Goal: Task Accomplishment & Management: Manage account settings

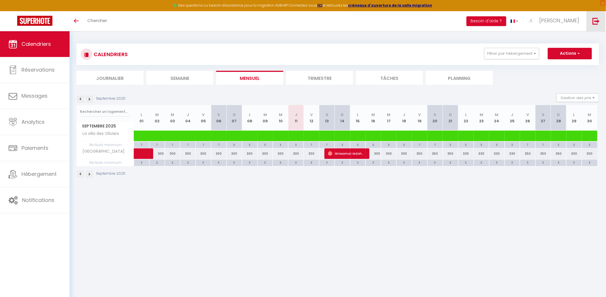
click at [599, 23] on img at bounding box center [596, 20] width 7 height 7
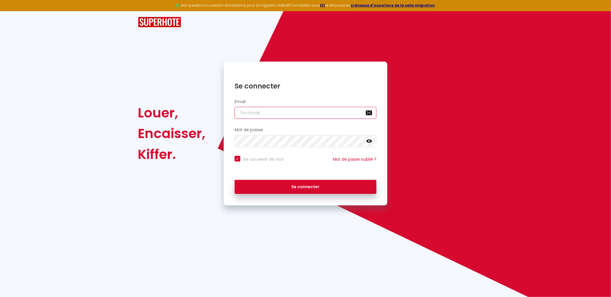
click at [328, 115] on input "email" at bounding box center [306, 113] width 142 height 12
type input "[EMAIL_ADDRESS][DOMAIN_NAME]"
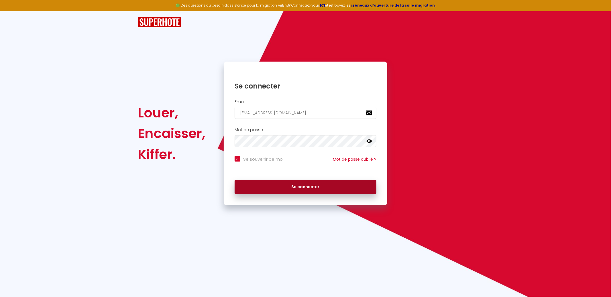
click at [313, 191] on button "Se connecter" at bounding box center [306, 187] width 142 height 14
checkbox input "true"
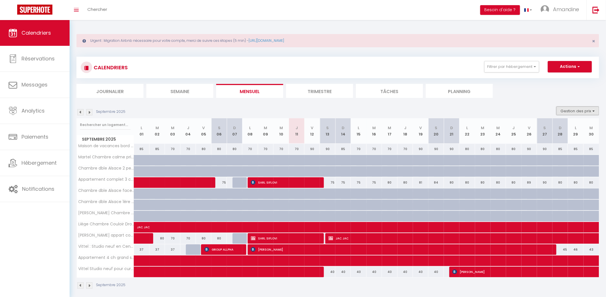
click at [587, 112] on button "Gestion des prix" at bounding box center [578, 111] width 43 height 9
click at [578, 127] on input "Nb Nuits minimum" at bounding box center [574, 129] width 52 height 6
checkbox input "true"
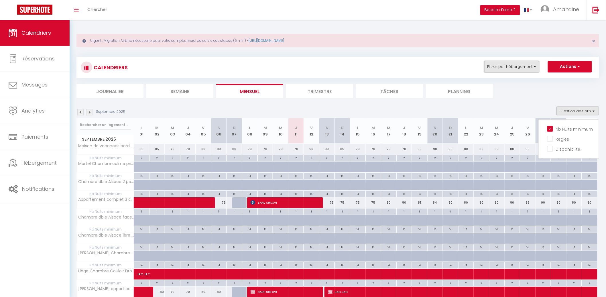
click at [523, 66] on button "Filtrer par hébergement" at bounding box center [512, 66] width 55 height 11
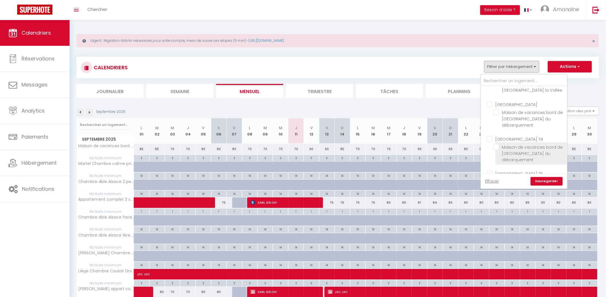
scroll to position [275, 0]
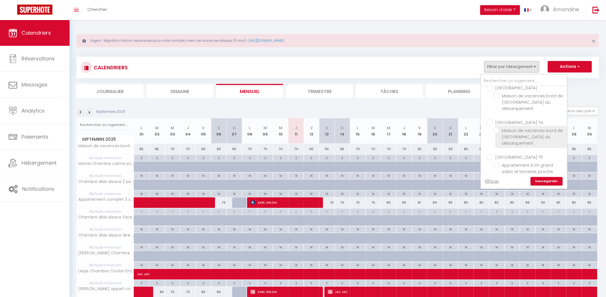
click at [513, 128] on input "Maison de vacances bord de [GEOGRAPHIC_DATA] du débarquement" at bounding box center [530, 131] width 72 height 6
checkbox input "true"
checkbox input "false"
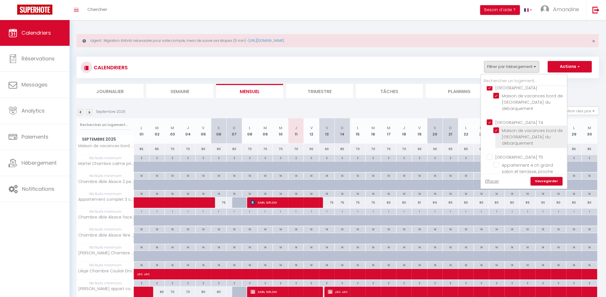
checkbox input "false"
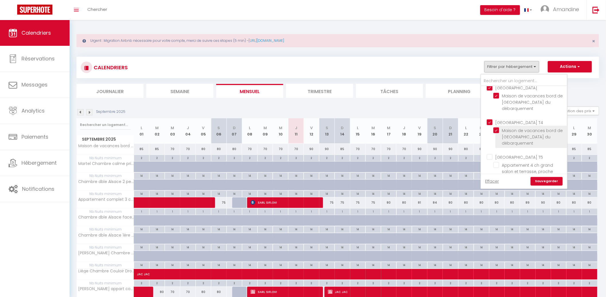
checkbox input "false"
checkbox input "true"
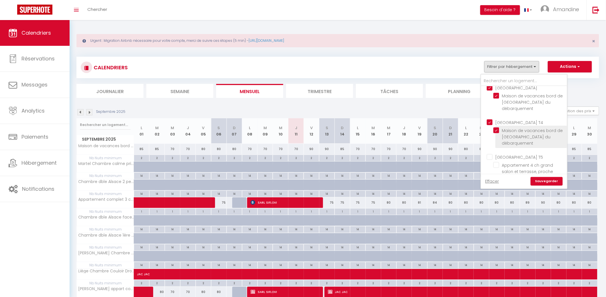
checkbox input "true"
checkbox input "false"
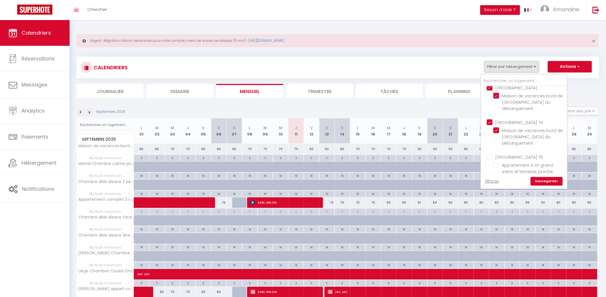
click at [544, 181] on link "Sauvegarder" at bounding box center [547, 181] width 32 height 9
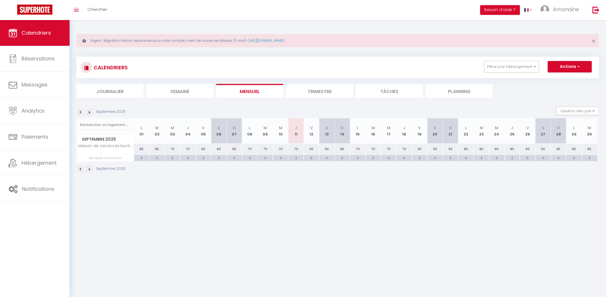
click at [297, 155] on div "2" at bounding box center [296, 157] width 15 height 5
type input "2"
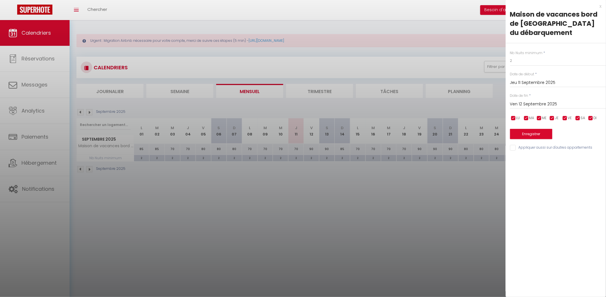
click at [297, 158] on div at bounding box center [303, 148] width 606 height 297
type input "undefined aN undefined NaN"
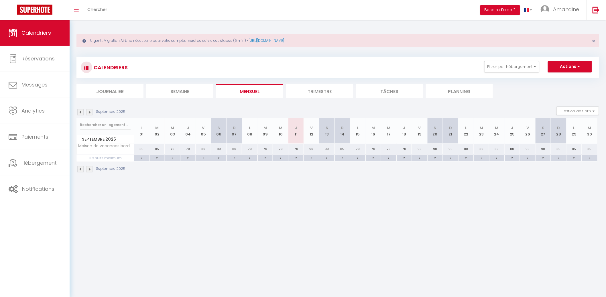
click at [296, 159] on div "2" at bounding box center [296, 157] width 15 height 5
type input "2"
type input "Jeu 11 Septembre 2025"
type input "Ven 12 Septembre 2025"
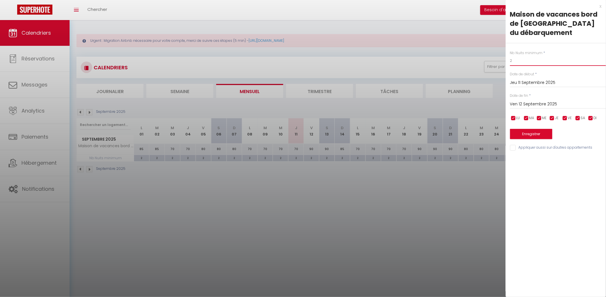
drag, startPoint x: 516, startPoint y: 62, endPoint x: 474, endPoint y: 65, distance: 42.2
click at [474, 65] on body "🟢 Des questions ou besoin d'assistance pour la migration AirBnB? Connectez-vous…" at bounding box center [303, 168] width 606 height 297
type input "1"
click at [577, 103] on input "Ven 12 Septembre 2025" at bounding box center [558, 104] width 96 height 7
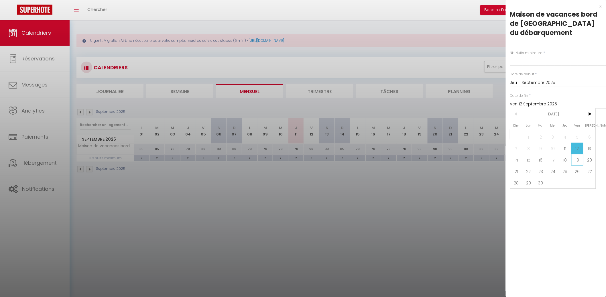
click at [576, 159] on span "19" at bounding box center [578, 159] width 12 height 11
type input "Ven 19 Septembre 2025"
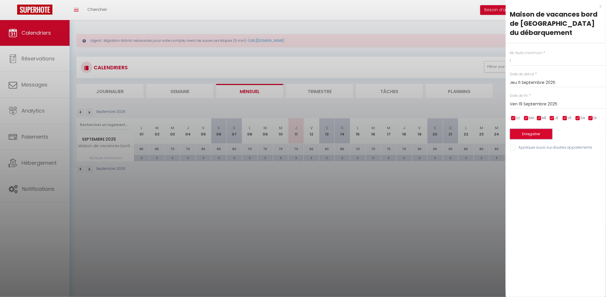
click at [541, 134] on button "Enregistrer" at bounding box center [531, 134] width 42 height 10
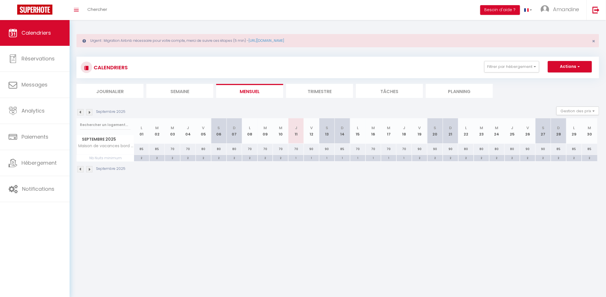
click at [296, 151] on div "70" at bounding box center [296, 149] width 15 height 11
type input "70"
type input "Jeu 11 Septembre 2025"
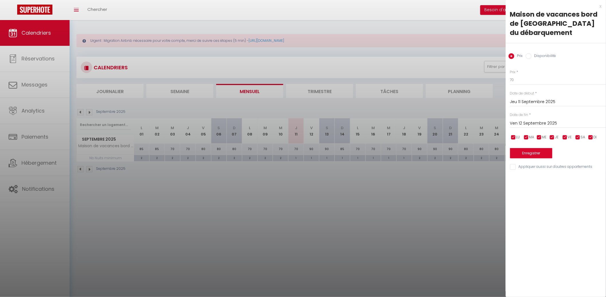
click at [534, 119] on div "[DATE] < [DATE] > Dim Lun Mar Mer Jeu Ven Sam 1 2 3 4 5 6 7 8 9 10 11 12 13 14 …" at bounding box center [558, 123] width 96 height 10
drag, startPoint x: 541, startPoint y: 121, endPoint x: 549, endPoint y: 123, distance: 7.6
click at [543, 121] on input "Ven 12 Septembre 2025" at bounding box center [558, 123] width 96 height 7
click at [584, 130] on span ">" at bounding box center [590, 133] width 12 height 11
click at [555, 154] on span "1" at bounding box center [553, 155] width 12 height 11
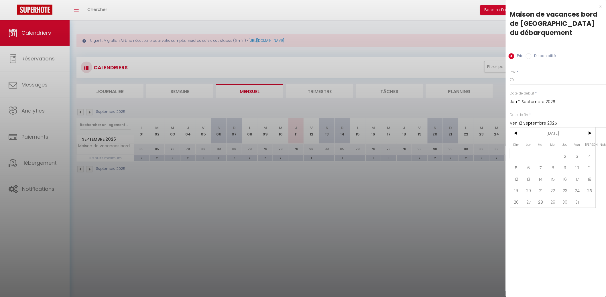
type input "Mer 01 Octobre 2025"
click at [538, 152] on button "Enregistrer" at bounding box center [531, 153] width 42 height 10
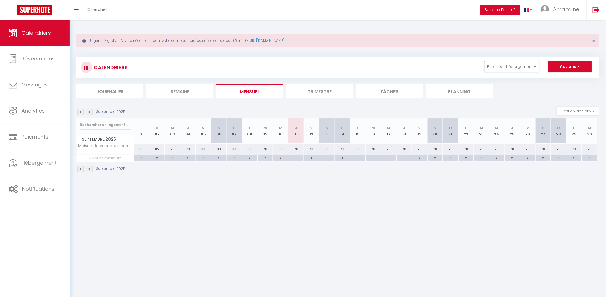
click at [92, 111] on img at bounding box center [89, 112] width 6 height 6
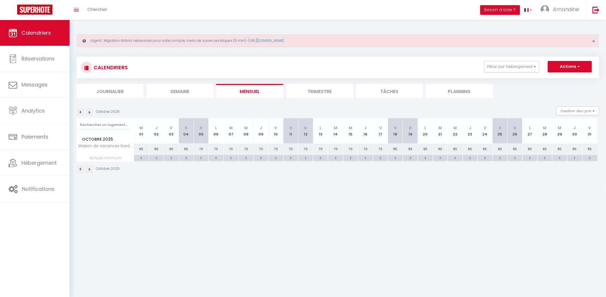
click at [81, 113] on img at bounding box center [80, 112] width 6 height 6
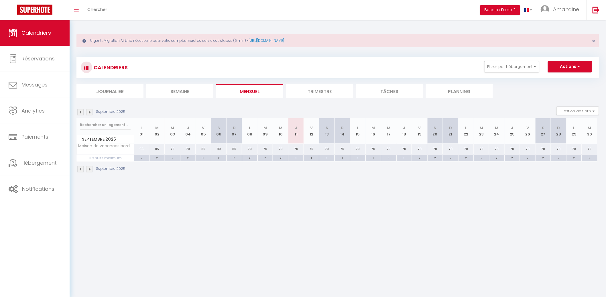
drag, startPoint x: 297, startPoint y: 148, endPoint x: 305, endPoint y: 142, distance: 9.8
click at [297, 147] on div "70" at bounding box center [296, 149] width 15 height 11
type input "70"
type input "Jeu 11 Septembre 2025"
type input "Ven 12 Septembre 2025"
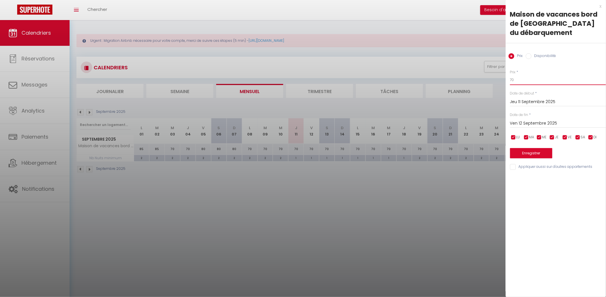
click at [518, 79] on input "70" at bounding box center [558, 80] width 96 height 10
drag, startPoint x: 518, startPoint y: 79, endPoint x: 526, endPoint y: 77, distance: 7.8
click at [518, 79] on input "70" at bounding box center [558, 80] width 96 height 10
type input "60"
click at [536, 121] on input "Ven 12 Septembre 2025" at bounding box center [558, 123] width 96 height 7
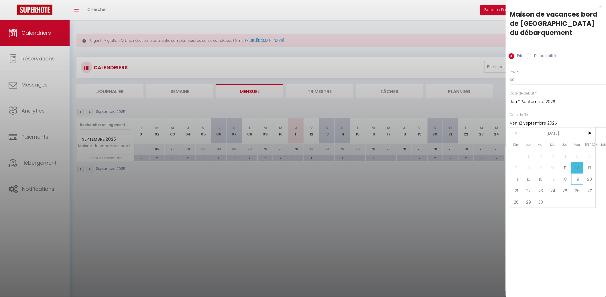
click at [577, 177] on span "19" at bounding box center [578, 178] width 12 height 11
type input "Ven 19 Septembre 2025"
click at [546, 153] on button "Enregistrer" at bounding box center [531, 153] width 42 height 10
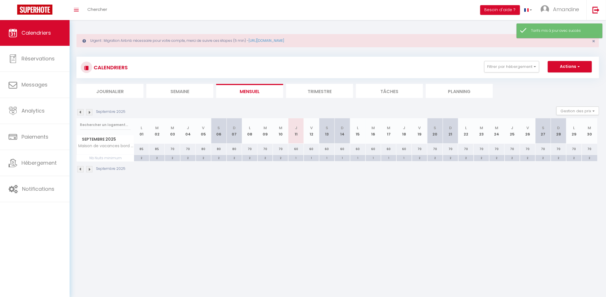
click at [452, 148] on div "70" at bounding box center [450, 149] width 15 height 11
type input "70"
type input "Dim 21 Septembre 2025"
type input "Lun 22 Septembre 2025"
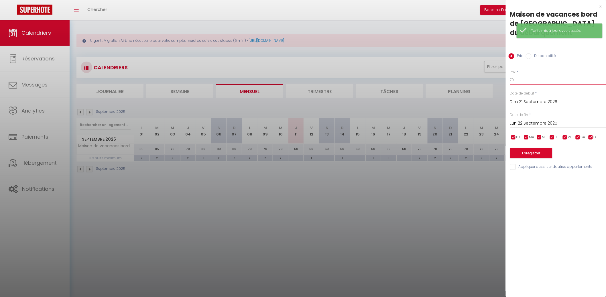
click at [532, 80] on input "70" at bounding box center [558, 80] width 96 height 10
click at [533, 78] on input "70" at bounding box center [558, 80] width 96 height 10
type input "7"
type input "60"
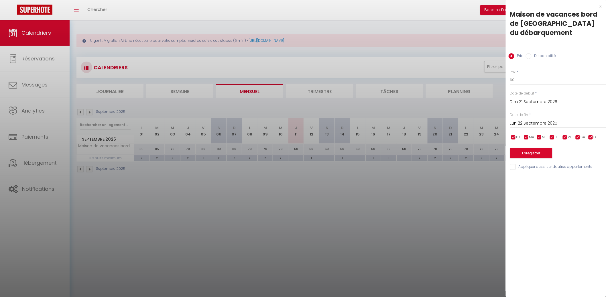
click at [599, 129] on div "Prix * 60 Statut * Disponible Indisponible Date de début * [DATE] < [DATE] > Di…" at bounding box center [556, 116] width 100 height 108
click at [597, 126] on input "Lun 22 Septembre 2025" at bounding box center [558, 123] width 96 height 7
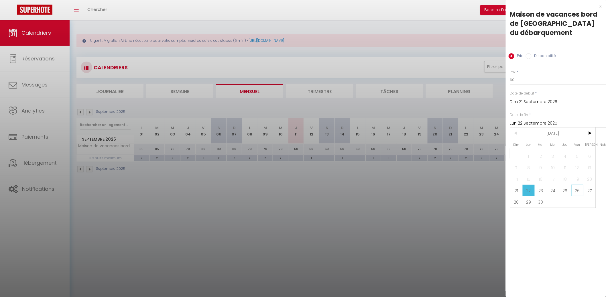
click at [575, 185] on span "26" at bounding box center [578, 190] width 12 height 11
type input "Ven 26 Septembre 2025"
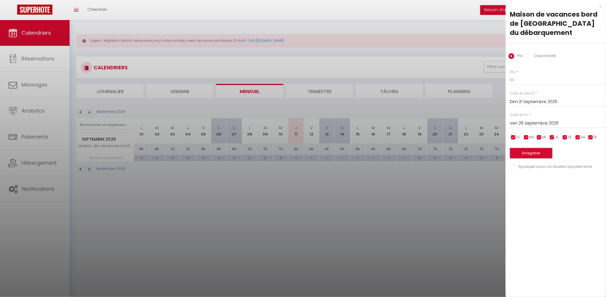
click at [533, 156] on button "Enregistrer" at bounding box center [531, 153] width 42 height 10
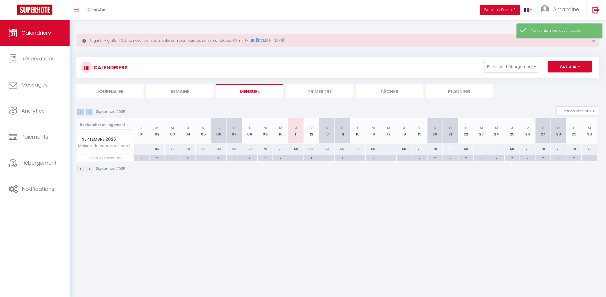
click at [87, 115] on div "Septembre 2025 Gestion des prix Nb Nuits minimum Règles Disponibilité" at bounding box center [338, 113] width 523 height 12
click at [88, 110] on img at bounding box center [89, 112] width 6 height 6
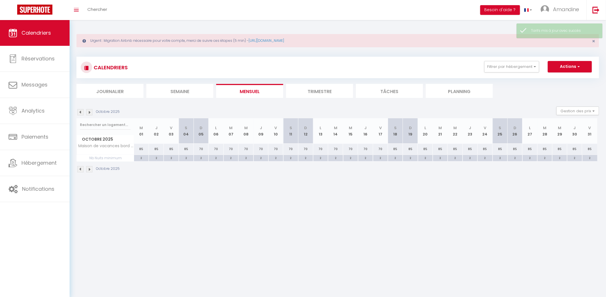
click at [141, 148] on div "85" at bounding box center [141, 149] width 15 height 11
type input "85"
type input "Mer 01 Octobre 2025"
type input "Jeu 02 Octobre 2025"
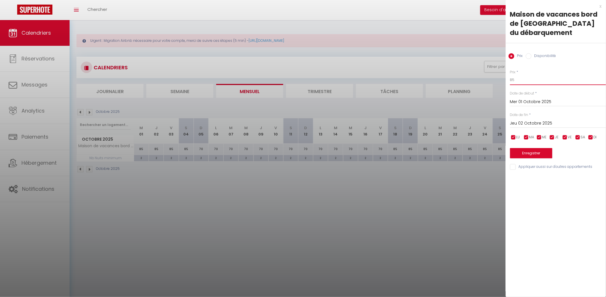
click at [528, 77] on input "85" at bounding box center [558, 80] width 96 height 10
type input "70"
click at [576, 123] on input "Jeu 02 Octobre 2025" at bounding box center [558, 123] width 96 height 7
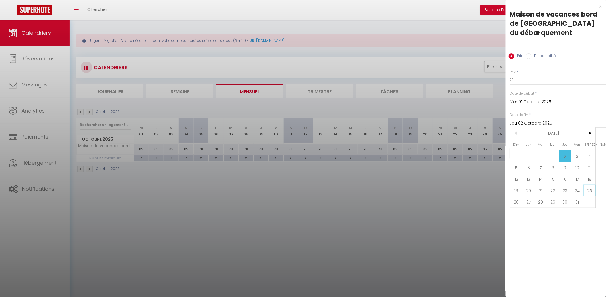
click at [590, 186] on span "25" at bounding box center [590, 190] width 12 height 11
type input "[DATE]"
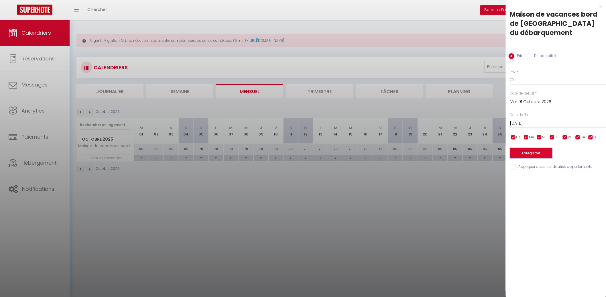
click at [545, 153] on button "Enregistrer" at bounding box center [531, 153] width 42 height 10
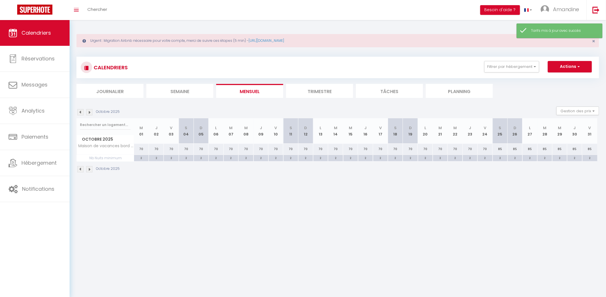
click at [175, 148] on div "70" at bounding box center [171, 149] width 15 height 11
type input "70"
type input "Ven 03 Octobre 2025"
type input "[DATE]"
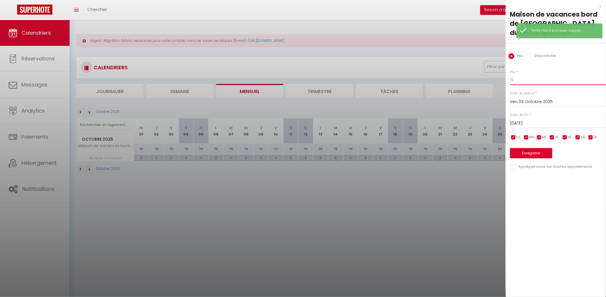
click at [548, 78] on input "70" at bounding box center [558, 80] width 96 height 10
type input "80"
drag, startPoint x: 542, startPoint y: 119, endPoint x: 542, endPoint y: 122, distance: 2.9
click at [542, 120] on div "[DATE] < [DATE] > Dim Lun Mar Mer Jeu Ven Sam 1 2 3 4 5 6 7 8 9 10 11 12 13 14 …" at bounding box center [558, 123] width 96 height 10
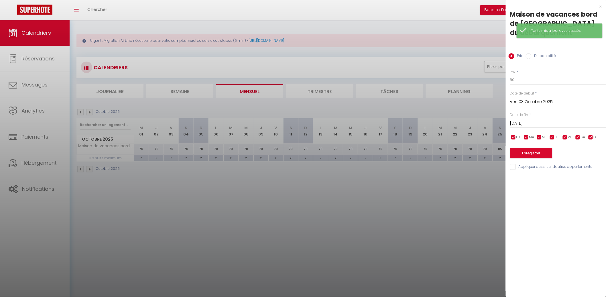
click at [542, 122] on input "[DATE]" at bounding box center [558, 123] width 96 height 7
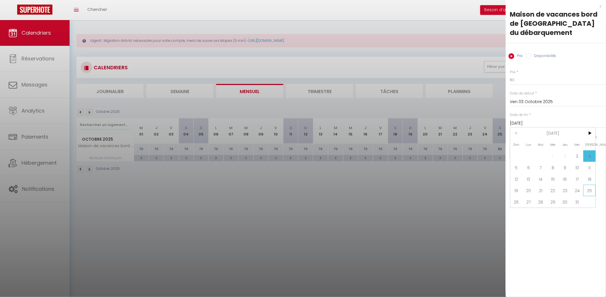
click at [590, 186] on span "25" at bounding box center [590, 190] width 12 height 11
type input "[DATE]"
drag, startPoint x: 590, startPoint y: 136, endPoint x: 583, endPoint y: 135, distance: 7.3
click at [589, 136] on input "checkbox" at bounding box center [591, 138] width 6 height 6
checkbox input "false"
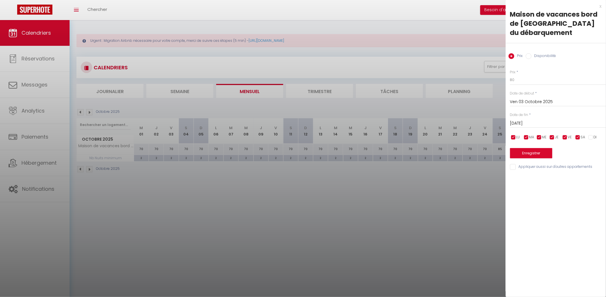
click at [566, 136] on input "checkbox" at bounding box center [566, 138] width 6 height 6
checkbox input "false"
drag, startPoint x: 556, startPoint y: 136, endPoint x: 547, endPoint y: 136, distance: 8.9
click at [553, 136] on li "JE" at bounding box center [556, 137] width 6 height 6
checkbox input "false"
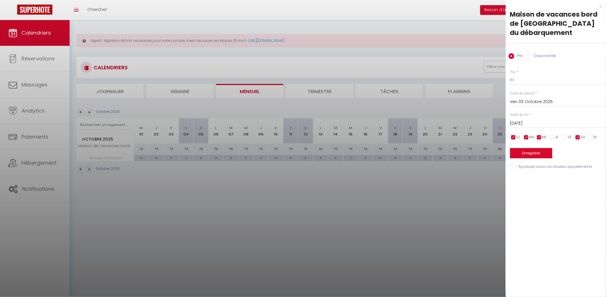
drag, startPoint x: 547, startPoint y: 136, endPoint x: 538, endPoint y: 136, distance: 8.0
click at [545, 136] on span "ME" at bounding box center [545, 137] width 5 height 5
checkbox input "false"
click at [535, 137] on div "LU MA ME JE VE SA DI" at bounding box center [558, 137] width 103 height 7
drag, startPoint x: 531, startPoint y: 138, endPoint x: 522, endPoint y: 138, distance: 8.3
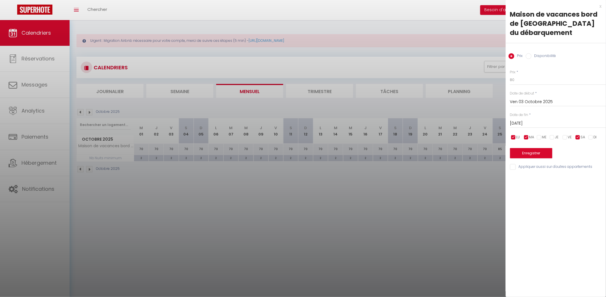
click at [530, 138] on span "MA" at bounding box center [532, 137] width 5 height 5
checkbox input "false"
click at [520, 139] on span "LU" at bounding box center [519, 137] width 4 height 5
checkbox input "false"
click at [563, 138] on input "checkbox" at bounding box center [566, 138] width 6 height 6
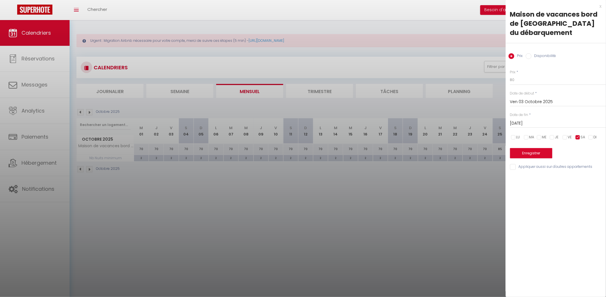
checkbox input "true"
click at [543, 150] on button "Enregistrer" at bounding box center [531, 153] width 42 height 10
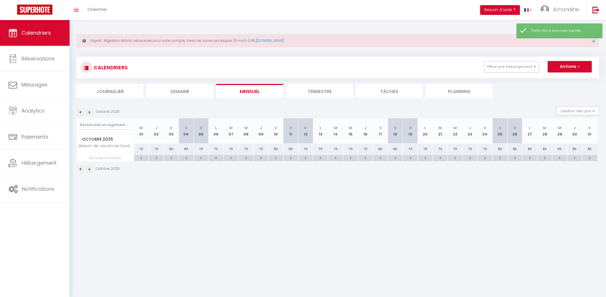
click at [485, 148] on div "70" at bounding box center [485, 149] width 15 height 11
type input "70"
type input "Ven 24 Octobre 2025"
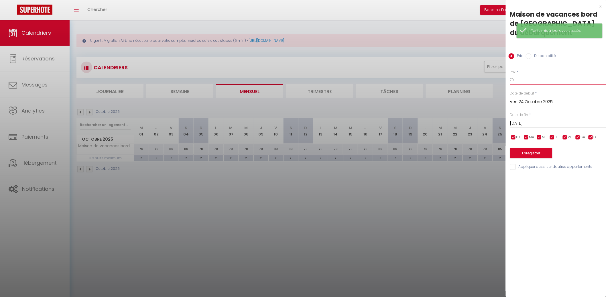
click at [528, 83] on input "70" at bounding box center [558, 80] width 96 height 10
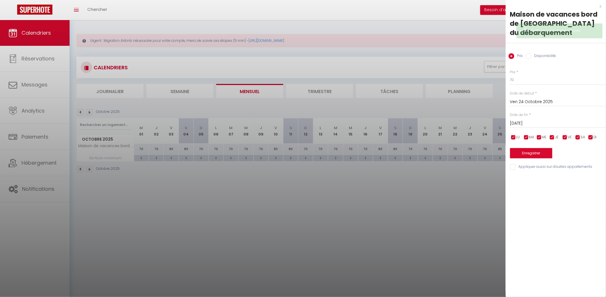
click at [546, 119] on div "[DATE] < [DATE] > Dim Lun Mar Mer Jeu Ven Sam 1 2 3 4 5 6 7 8 9 10 11 12 13 14 …" at bounding box center [558, 123] width 96 height 10
click at [556, 120] on input "[DATE]" at bounding box center [558, 123] width 96 height 7
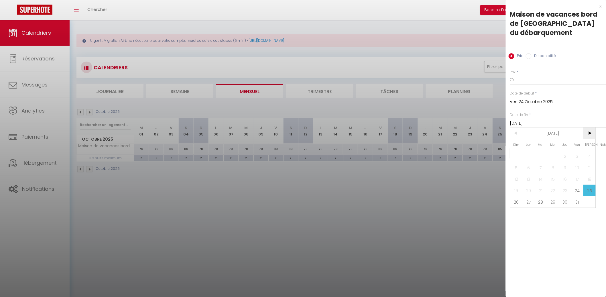
click at [586, 130] on span ">" at bounding box center [590, 133] width 12 height 11
click at [583, 152] on span at bounding box center [578, 155] width 12 height 11
click at [585, 153] on span "1" at bounding box center [590, 155] width 12 height 11
type input "[DATE]"
click at [548, 153] on button "Enregistrer" at bounding box center [531, 153] width 42 height 10
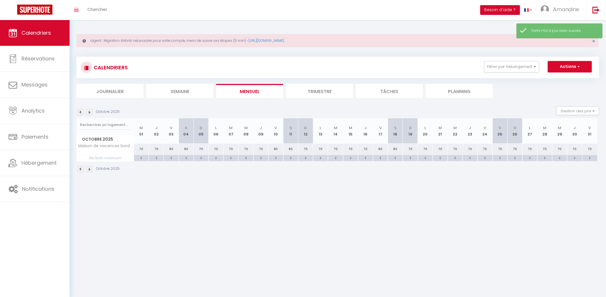
click at [515, 149] on div "70" at bounding box center [515, 149] width 15 height 11
type input "70"
type input "Dim 26 Octobre 2025"
type input "Lun 27 Octobre 2025"
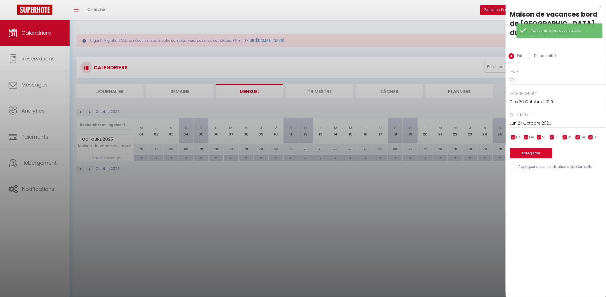
drag, startPoint x: 486, startPoint y: 173, endPoint x: 486, endPoint y: 161, distance: 12.6
click at [486, 172] on div at bounding box center [303, 148] width 606 height 297
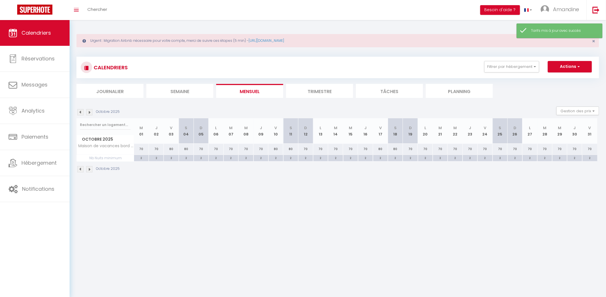
click at [485, 147] on div "70" at bounding box center [485, 149] width 15 height 11
type input "70"
type input "Ven 24 Octobre 2025"
type input "[DATE]"
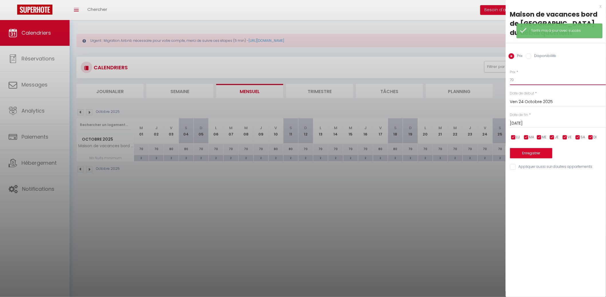
click at [529, 79] on input "70" at bounding box center [558, 80] width 96 height 10
type input "80"
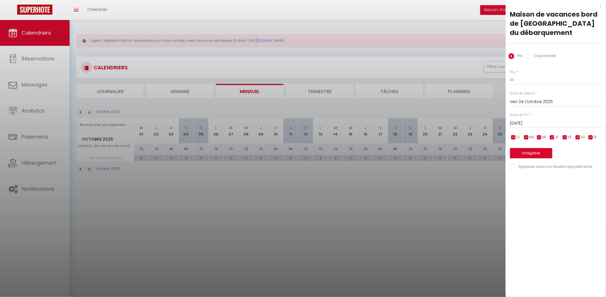
click at [537, 121] on input "[DATE]" at bounding box center [558, 123] width 96 height 7
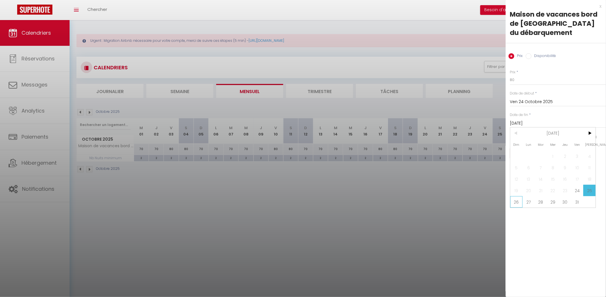
drag, startPoint x: 525, startPoint y: 200, endPoint x: 519, endPoint y: 202, distance: 6.6
click at [519, 202] on div "Dim Lun Mar Mer Jeu Ven Sam 1 2 3 4 5 6 7 8 9 10 11 12 13 14 15 16 17 18 19 20 …" at bounding box center [553, 168] width 85 height 80
drag, startPoint x: 519, startPoint y: 202, endPoint x: 519, endPoint y: 187, distance: 15.2
click at [519, 201] on span "26" at bounding box center [517, 201] width 12 height 11
type input "Dim 26 Octobre 2025"
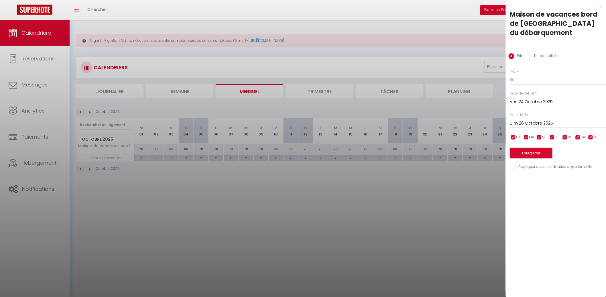
click at [526, 154] on button "Enregistrer" at bounding box center [531, 153] width 42 height 10
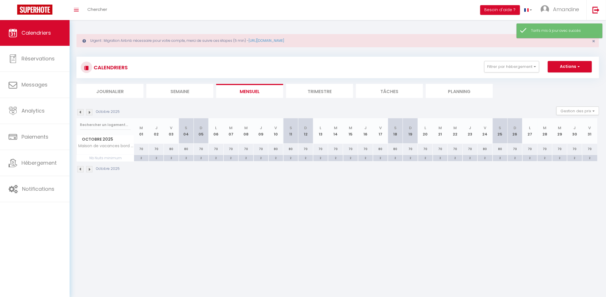
click at [591, 148] on div "70" at bounding box center [590, 149] width 15 height 11
type input "70"
type input "Ven 31 Octobre 2025"
type input "[DATE]"
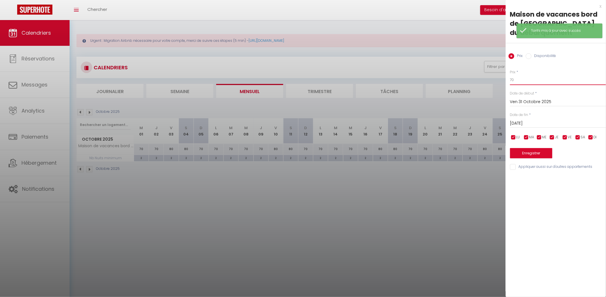
click at [537, 83] on input "70" at bounding box center [558, 80] width 96 height 10
type input "100"
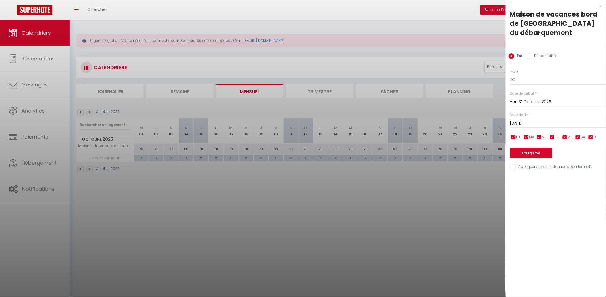
click at [530, 147] on div "Enregistrer" at bounding box center [558, 149] width 96 height 17
click at [531, 152] on button "Enregistrer" at bounding box center [531, 153] width 42 height 10
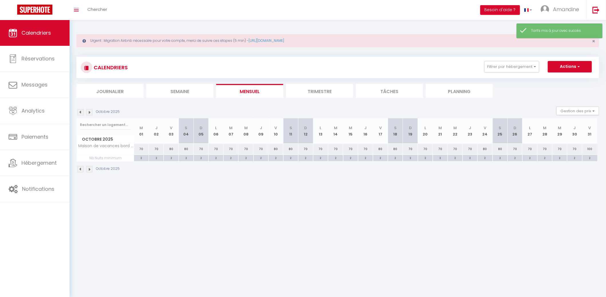
click at [238, 86] on li "Mensuel" at bounding box center [249, 91] width 67 height 14
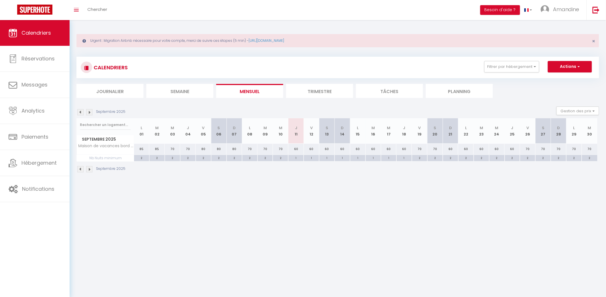
click at [256, 94] on li "Mensuel" at bounding box center [249, 91] width 67 height 14
click at [518, 69] on button "Filtrer par hébergement" at bounding box center [512, 66] width 55 height 11
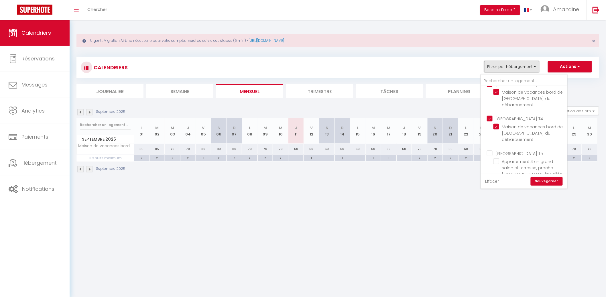
scroll to position [274, 0]
click at [490, 120] on input "[GEOGRAPHIC_DATA] T4" at bounding box center [530, 123] width 86 height 6
checkbox input "false"
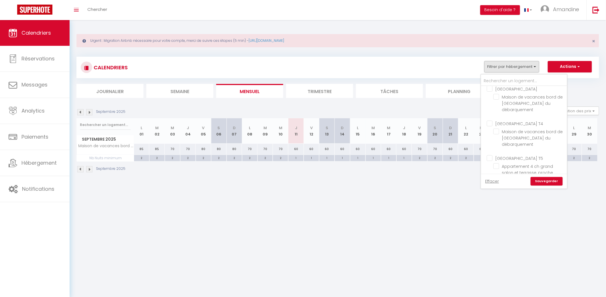
checkbox input "false"
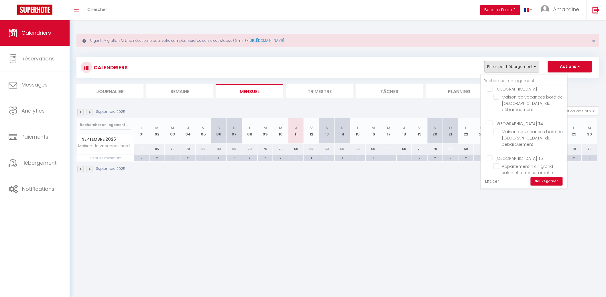
checkbox input "false"
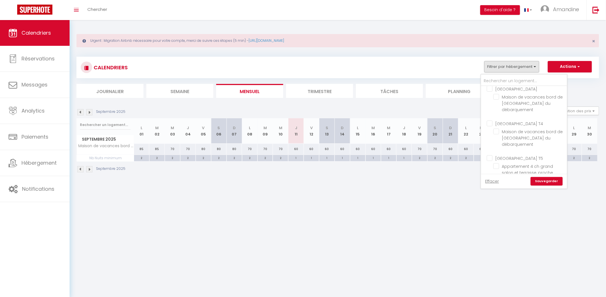
checkbox input "false"
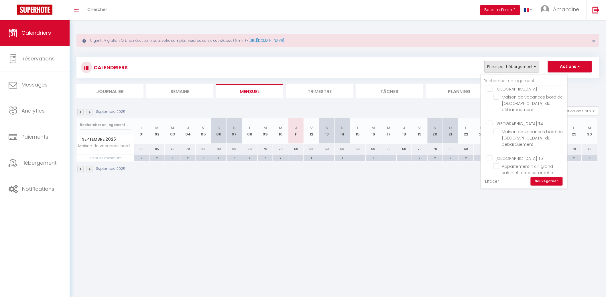
checkbox input "false"
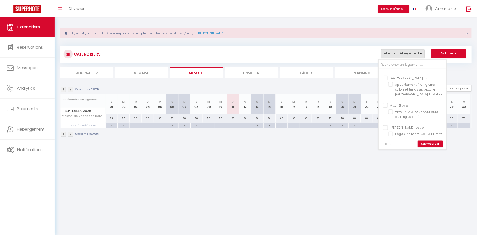
scroll to position [334, 0]
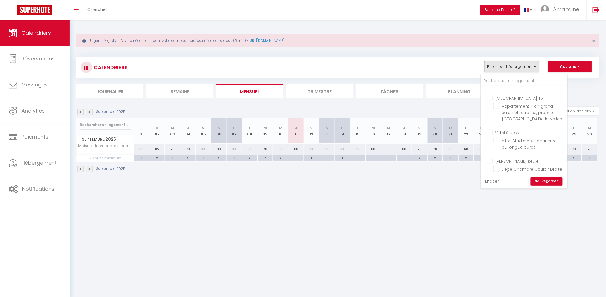
click at [492, 130] on input "Vittel Studio" at bounding box center [530, 133] width 86 height 6
checkbox input "true"
checkbox input "false"
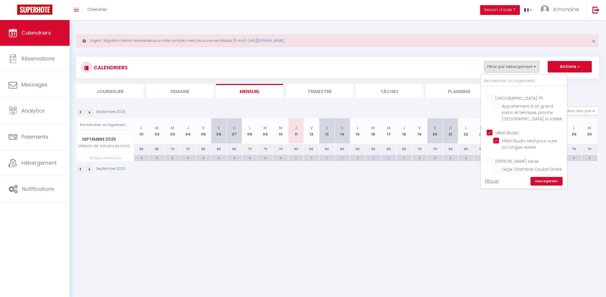
checkbox input "false"
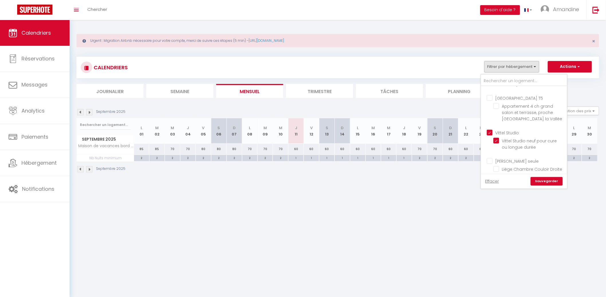
checkbox input "false"
checkbox input "true"
checkbox input "false"
checkbox input "true"
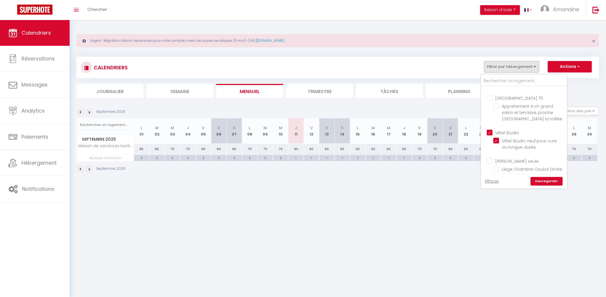
checkbox input "false"
click at [540, 178] on link "Sauvegarder" at bounding box center [547, 181] width 32 height 9
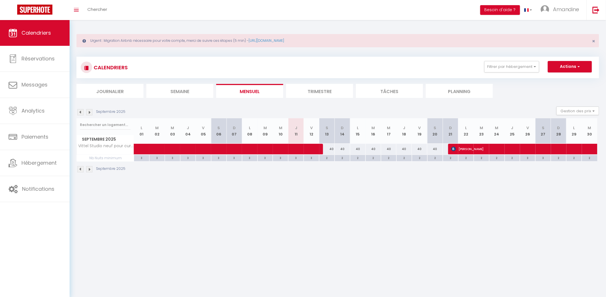
click at [331, 149] on div "40" at bounding box center [327, 149] width 15 height 11
type input "40"
type input "Sam 13 Septembre 2025"
type input "Dim 14 Septembre 2025"
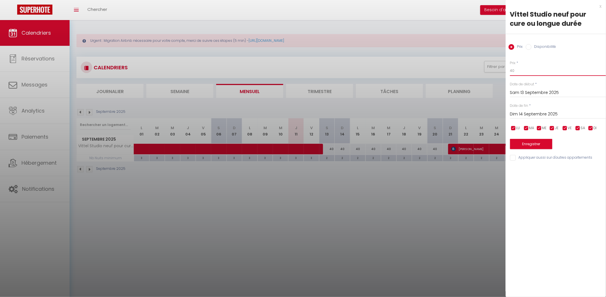
click at [520, 66] on input "40" at bounding box center [558, 71] width 96 height 10
type input "35"
click at [528, 111] on input "Dim 14 Septembre 2025" at bounding box center [558, 114] width 96 height 7
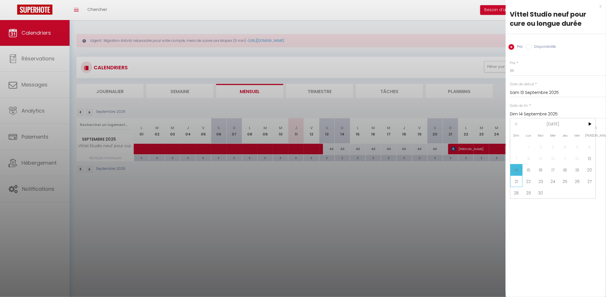
click at [521, 181] on span "21" at bounding box center [517, 181] width 12 height 11
type input "Dim 21 Septembre 2025"
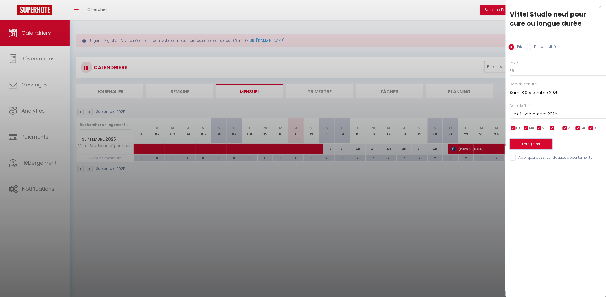
click at [534, 143] on button "Enregistrer" at bounding box center [531, 144] width 42 height 10
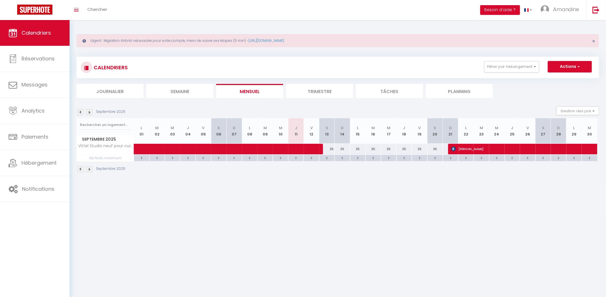
click at [330, 148] on div "35" at bounding box center [327, 149] width 15 height 11
type input "35"
type input "Sam 13 Septembre 2025"
type input "Dim 14 Septembre 2025"
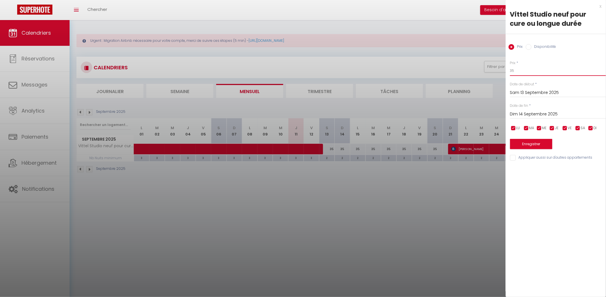
click at [566, 71] on input "35" at bounding box center [558, 71] width 96 height 10
type input "30"
click at [541, 115] on input "Dim 14 Septembre 2025" at bounding box center [558, 114] width 96 height 7
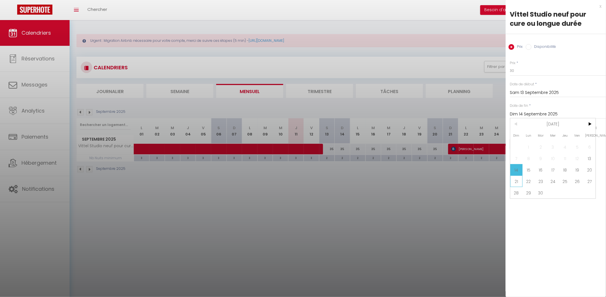
click at [517, 183] on span "21" at bounding box center [517, 181] width 12 height 11
type input "Dim 21 Septembre 2025"
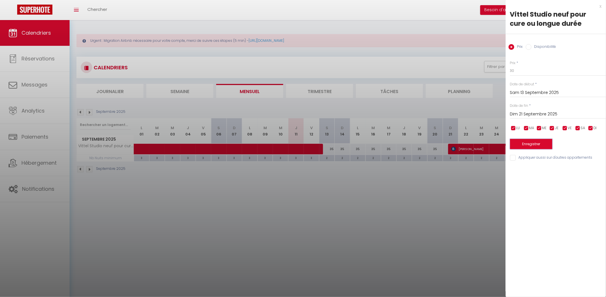
click at [523, 142] on button "Enregistrer" at bounding box center [531, 144] width 42 height 10
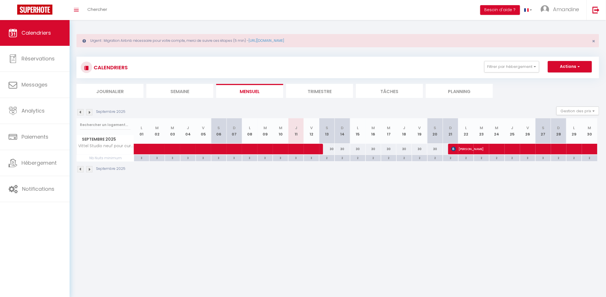
click at [331, 158] on div "2" at bounding box center [327, 157] width 15 height 5
type input "2"
type input "Sam 13 Septembre 2025"
type input "Dim 14 Septembre 2025"
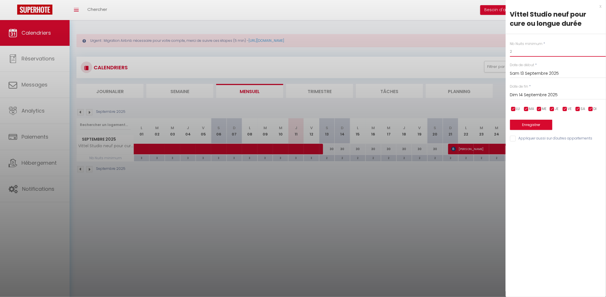
click at [538, 49] on input "2" at bounding box center [558, 51] width 96 height 10
type input "1"
click at [537, 94] on input "Dim 14 Septembre 2025" at bounding box center [558, 94] width 96 height 7
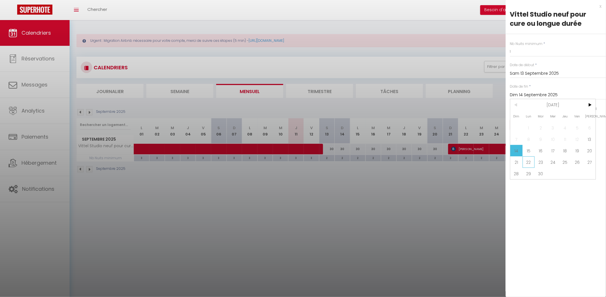
click at [524, 162] on span "22" at bounding box center [529, 161] width 12 height 11
type input "Lun 22 Septembre 2025"
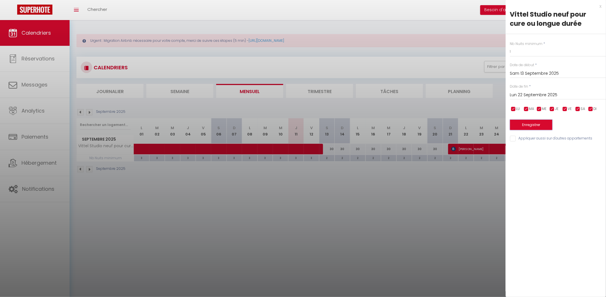
click at [529, 128] on button "Enregistrer" at bounding box center [531, 125] width 42 height 10
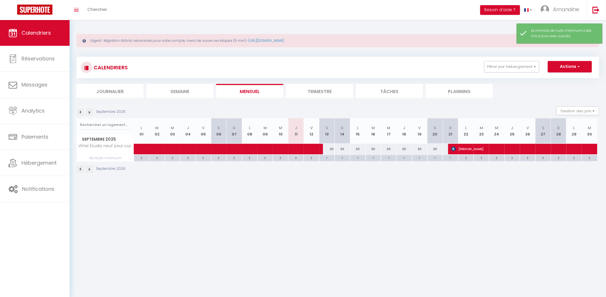
click at [89, 111] on img at bounding box center [89, 112] width 6 height 6
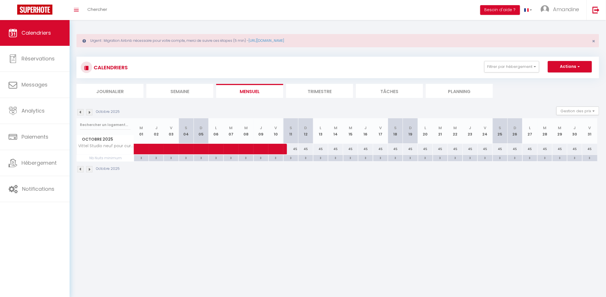
click at [291, 148] on div "45" at bounding box center [290, 149] width 15 height 11
type input "45"
type input "[DATE]"
type input "Dim 12 Octobre 2025"
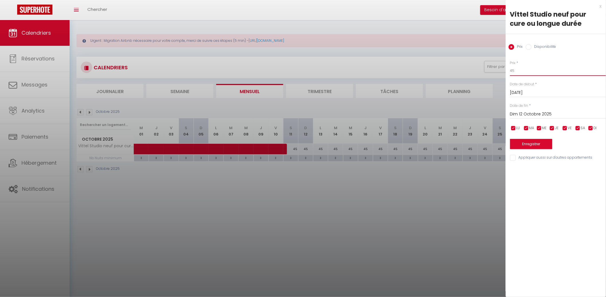
click at [524, 67] on input "45" at bounding box center [558, 71] width 96 height 10
type input "35"
click at [547, 114] on input "Dim 12 Octobre 2025" at bounding box center [558, 114] width 96 height 7
click at [599, 126] on div "LU MA ME JE VE SA DI" at bounding box center [558, 128] width 103 height 7
click at [593, 117] on input "Dim 12 Octobre 2025" at bounding box center [558, 114] width 96 height 7
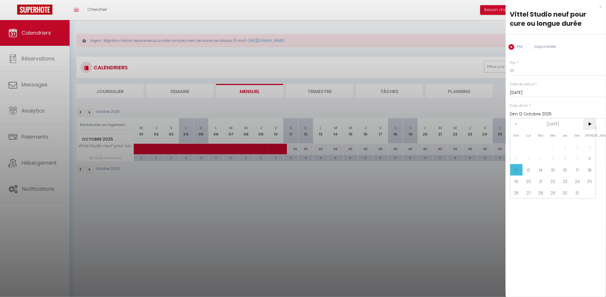
click at [592, 126] on span ">" at bounding box center [590, 123] width 12 height 11
click at [586, 146] on span "1" at bounding box center [590, 146] width 12 height 11
type input "[DATE]"
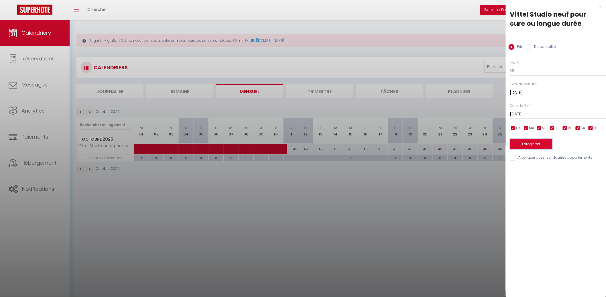
click at [540, 141] on button "Enregistrer" at bounding box center [531, 144] width 42 height 10
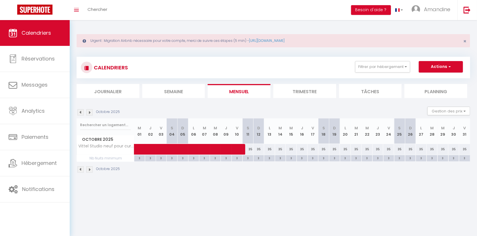
click at [89, 110] on img at bounding box center [89, 112] width 6 height 6
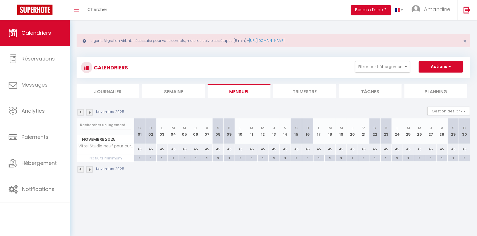
click at [139, 149] on div "45" at bounding box center [139, 149] width 11 height 11
type input "45"
type input "[DATE]"
type input "Dim 02 Novembre 2025"
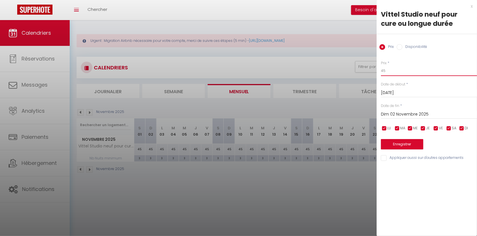
click at [436, 71] on input "45" at bounding box center [429, 71] width 96 height 10
type input "40"
click at [405, 110] on div "[DATE] < [DATE] > Dim Lun Mar Mer Jeu Ven Sam 1 2 3 4 5 6 7 8 9 10 11 12 13 14 …" at bounding box center [429, 114] width 96 height 10
click at [406, 111] on input "Dim 02 Novembre 2025" at bounding box center [429, 114] width 96 height 7
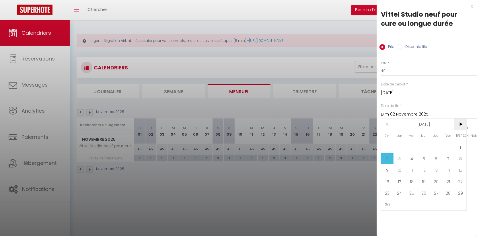
click at [457, 122] on span ">" at bounding box center [460, 123] width 12 height 11
click at [401, 144] on span "1" at bounding box center [399, 146] width 12 height 11
type input "Lun 01 Décembre 2025"
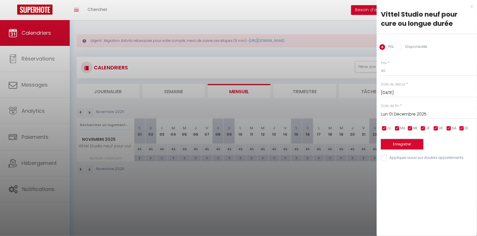
click at [401, 144] on button "Enregistrer" at bounding box center [402, 144] width 42 height 10
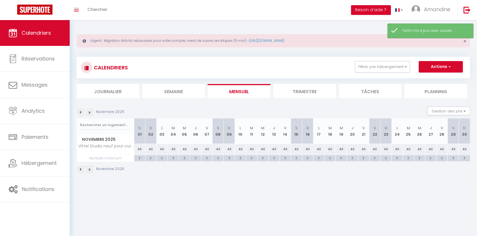
click at [87, 114] on img at bounding box center [89, 112] width 6 height 6
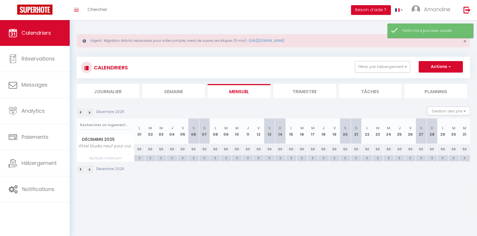
click at [87, 114] on img at bounding box center [89, 112] width 6 height 6
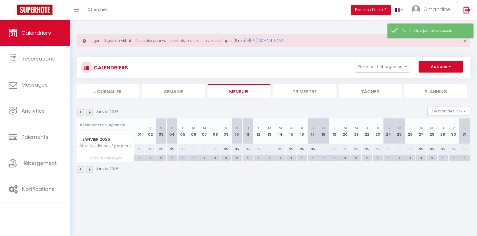
click at [80, 113] on img at bounding box center [80, 112] width 6 height 6
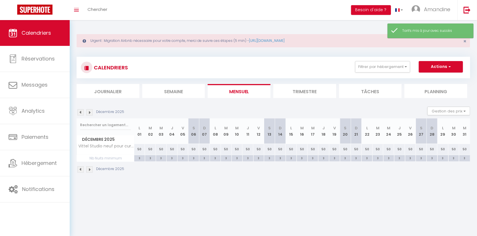
click at [80, 113] on img at bounding box center [80, 112] width 6 height 6
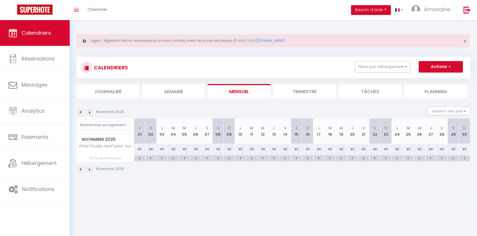
click at [90, 111] on img at bounding box center [89, 112] width 6 height 6
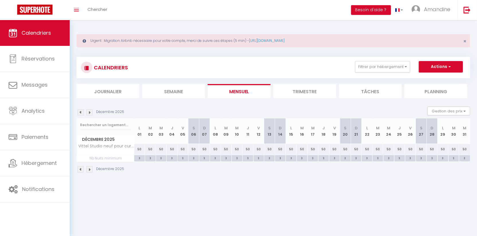
click at [139, 147] on div "50" at bounding box center [139, 149] width 11 height 11
type input "50"
type input "Lun 01 Décembre 2025"
type input "[DATE]"
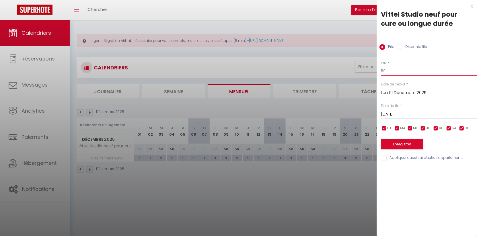
click at [399, 73] on input "50" at bounding box center [429, 71] width 96 height 10
type input "40"
click at [390, 113] on input "[DATE]" at bounding box center [429, 114] width 96 height 7
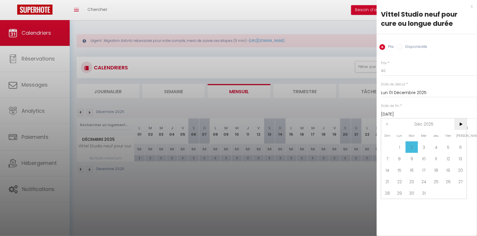
click at [461, 122] on span ">" at bounding box center [460, 123] width 12 height 11
click at [436, 142] on span "1" at bounding box center [436, 146] width 12 height 11
type input "Jeu 01 Janvier 2026"
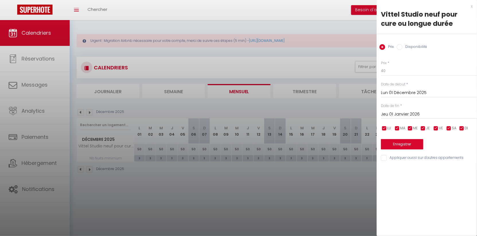
click at [441, 130] on span "VE" at bounding box center [440, 128] width 4 height 5
checkbox input "false"
click at [449, 130] on input "checkbox" at bounding box center [449, 129] width 6 height 6
checkbox input "false"
click at [412, 148] on button "Enregistrer" at bounding box center [402, 144] width 42 height 10
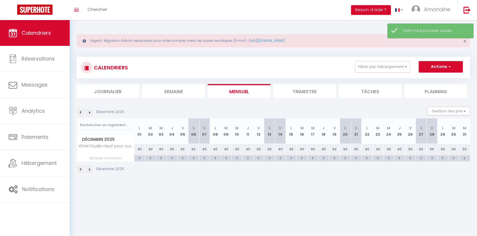
click at [390, 149] on div "40" at bounding box center [388, 149] width 11 height 11
type input "40"
type input "Mer 24 Décembre 2025"
type input "Jeu 25 Décembre 2025"
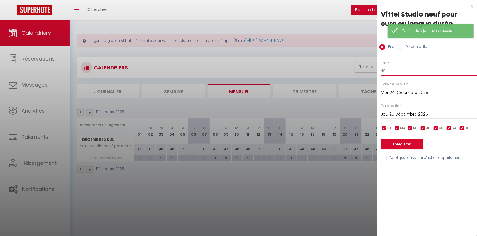
click at [403, 75] on input "40" at bounding box center [429, 71] width 96 height 10
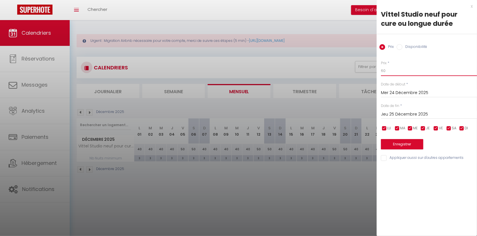
type input "60"
click at [402, 142] on button "Enregistrer" at bounding box center [402, 144] width 42 height 10
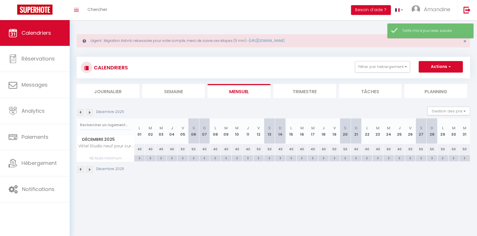
click at [388, 148] on div "60" at bounding box center [388, 149] width 11 height 11
type input "60"
type input "Mer 24 Décembre 2025"
type input "Jeu 25 Décembre 2025"
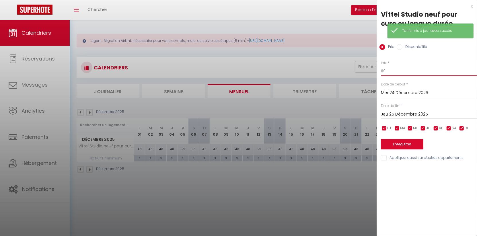
click at [389, 67] on input "60" at bounding box center [429, 71] width 96 height 10
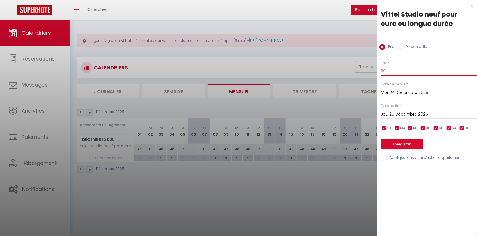
type input "80"
click at [389, 144] on button "Enregistrer" at bounding box center [402, 144] width 42 height 10
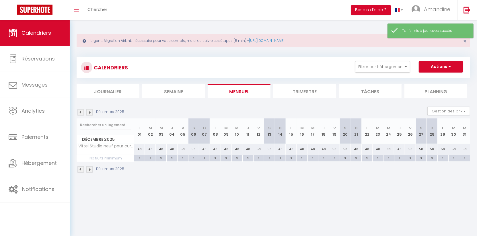
click at [466, 148] on div "50" at bounding box center [464, 149] width 11 height 11
type input "50"
type input "Mer 31 Décembre 2025"
type input "Jeu 01 Janvier 2026"
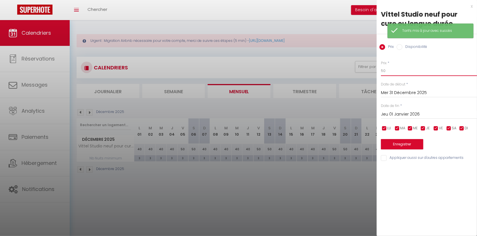
click at [414, 69] on input "50" at bounding box center [429, 71] width 96 height 10
type input "100"
click at [402, 142] on button "Enregistrer" at bounding box center [402, 144] width 42 height 10
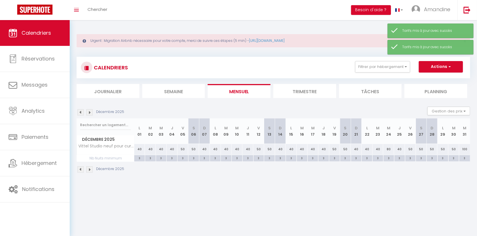
click at [231, 86] on li "Mensuel" at bounding box center [238, 91] width 63 height 14
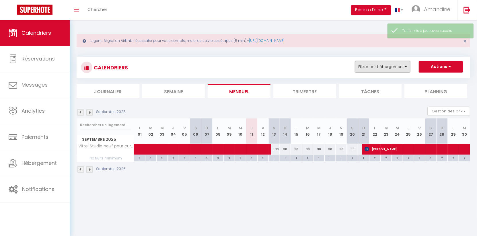
drag, startPoint x: 367, startPoint y: 63, endPoint x: 373, endPoint y: 64, distance: 6.1
click at [367, 63] on button "Filtrer par hébergement" at bounding box center [382, 66] width 55 height 11
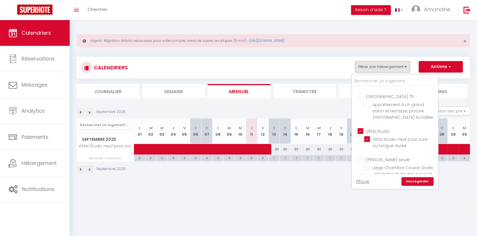
click at [359, 128] on input "Vittel Studio" at bounding box center [400, 131] width 86 height 6
checkbox input "false"
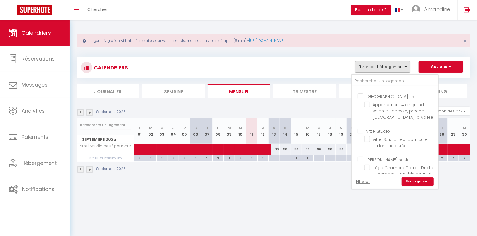
checkbox input "false"
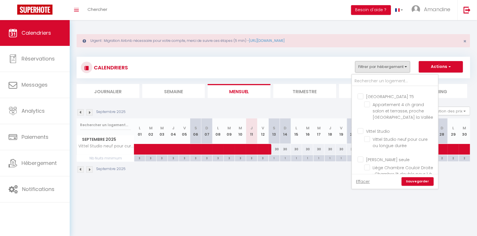
checkbox input "false"
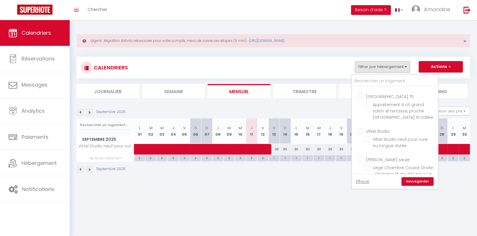
checkbox input "false"
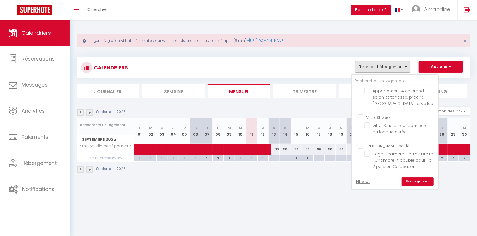
scroll to position [365, 0]
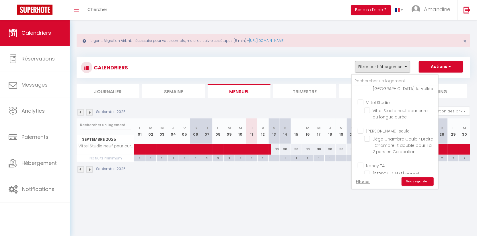
click at [361, 128] on input "[PERSON_NAME] seule" at bounding box center [400, 131] width 86 height 6
checkbox input "true"
checkbox input "false"
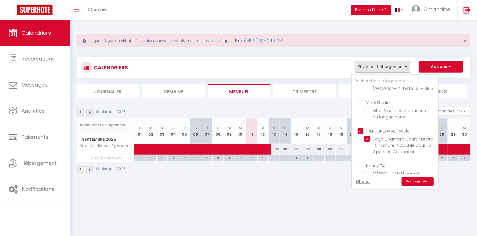
checkbox input "false"
checkbox input "true"
checkbox input "false"
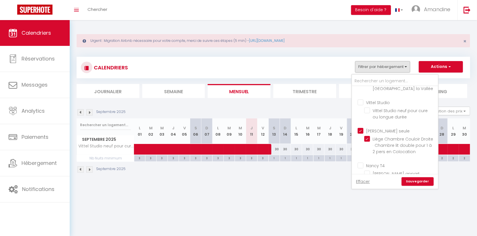
checkbox input "false"
checkbox input "true"
checkbox input "false"
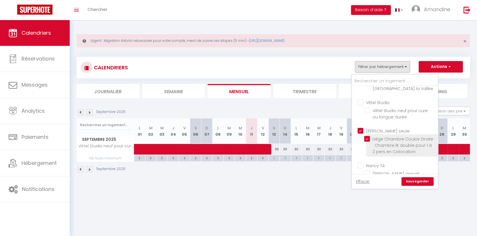
drag, startPoint x: 363, startPoint y: 118, endPoint x: 366, endPoint y: 126, distance: 8.6
click at [363, 128] on input "[PERSON_NAME] seule" at bounding box center [400, 131] width 86 height 6
checkbox input "false"
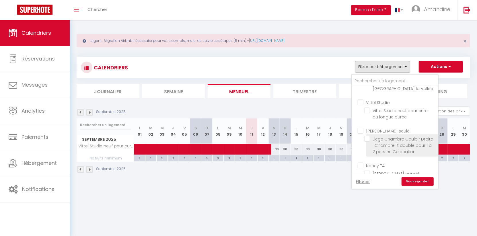
checkbox input "false"
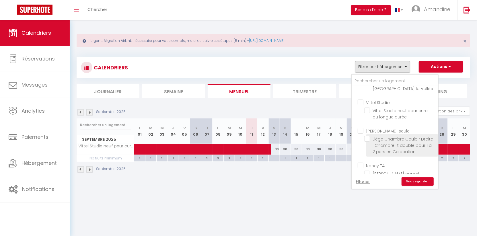
checkbox input "false"
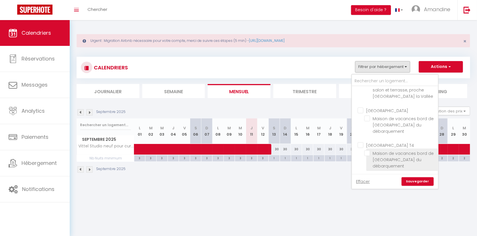
scroll to position [254, 0]
click at [380, 149] on input "Maison de vacances bord de [GEOGRAPHIC_DATA] du débarquement" at bounding box center [400, 152] width 72 height 6
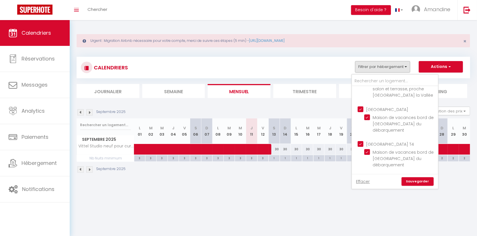
click at [412, 179] on link "Sauvegarder" at bounding box center [417, 181] width 32 height 9
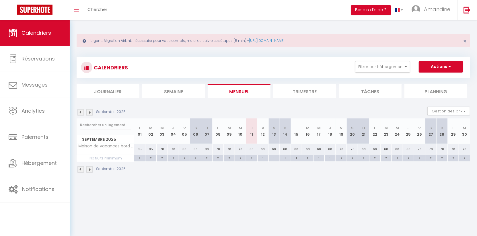
click at [235, 93] on li "Mensuel" at bounding box center [238, 91] width 63 height 14
click at [259, 155] on div "1" at bounding box center [262, 157] width 11 height 5
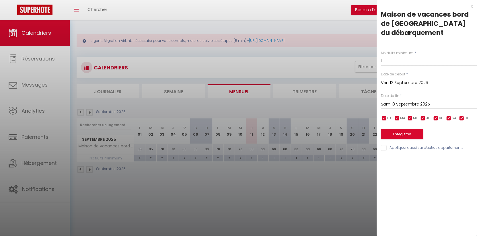
click at [256, 151] on div at bounding box center [238, 118] width 477 height 236
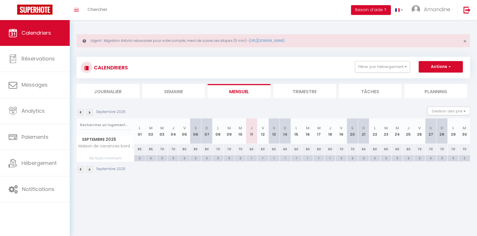
click at [252, 148] on div "60" at bounding box center [251, 149] width 11 height 11
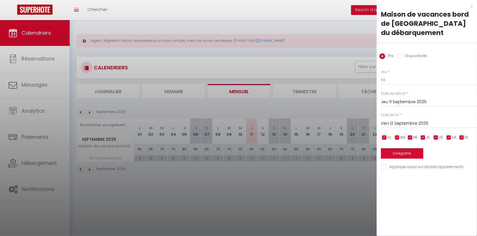
click at [424, 120] on input "Ven 12 Septembre 2025" at bounding box center [429, 123] width 96 height 7
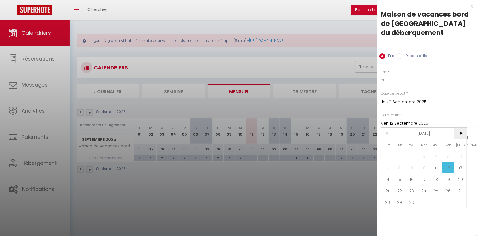
click at [459, 131] on span ">" at bounding box center [460, 133] width 12 height 11
click at [425, 154] on span "1" at bounding box center [424, 155] width 12 height 11
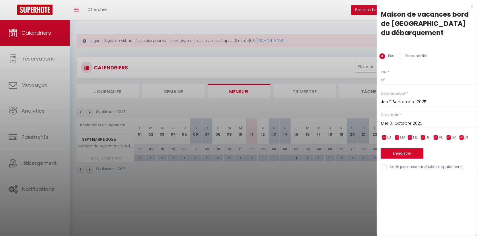
click at [408, 154] on button "Enregistrer" at bounding box center [402, 153] width 42 height 10
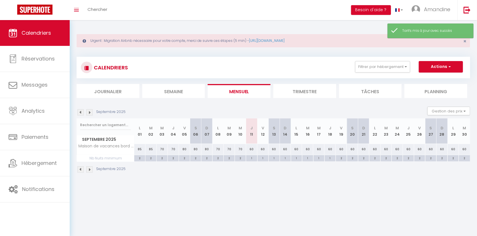
click at [253, 149] on div "60" at bounding box center [251, 149] width 11 height 11
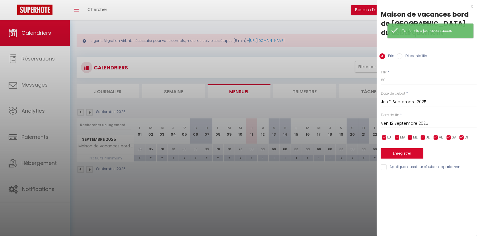
click at [322, 173] on div at bounding box center [238, 118] width 477 height 236
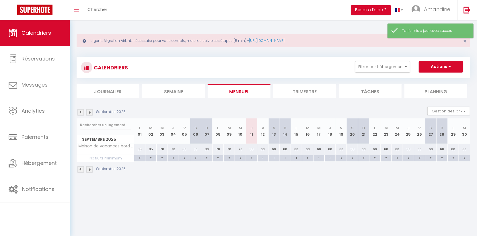
click at [340, 148] on div "60" at bounding box center [340, 149] width 11 height 11
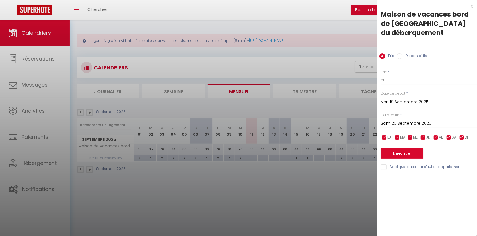
click at [290, 189] on div at bounding box center [238, 118] width 477 height 236
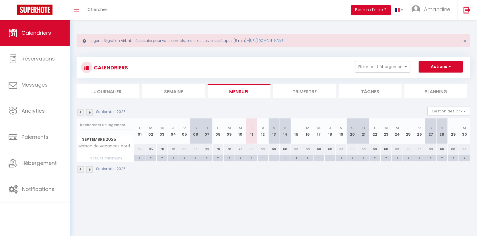
click at [87, 111] on img at bounding box center [89, 112] width 6 height 6
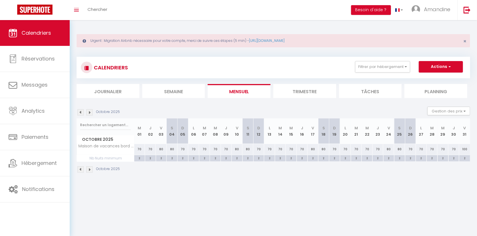
click at [143, 148] on div "70" at bounding box center [139, 149] width 11 height 11
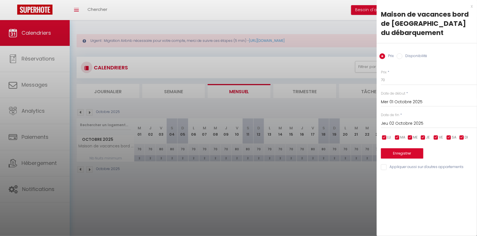
click at [427, 123] on input "Jeu 02 Octobre 2025" at bounding box center [429, 123] width 96 height 7
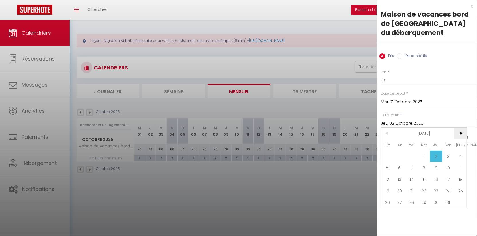
click at [455, 131] on span ">" at bounding box center [460, 133] width 12 height 11
click at [458, 155] on span "1" at bounding box center [460, 155] width 12 height 11
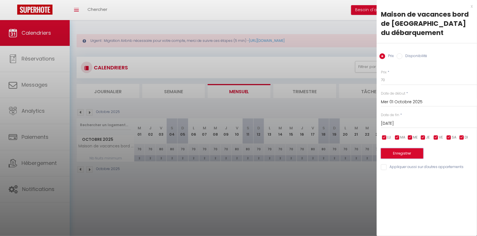
click at [413, 153] on button "Enregistrer" at bounding box center [402, 153] width 42 height 10
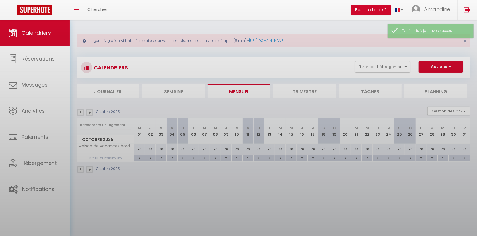
click at [249, 90] on body "🟢 Des questions ou besoin d'assistance pour la migration AirBnB? Connectez-vous…" at bounding box center [238, 138] width 477 height 236
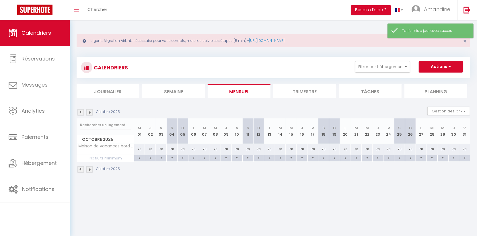
click at [213, 94] on li "Mensuel" at bounding box center [238, 91] width 63 height 14
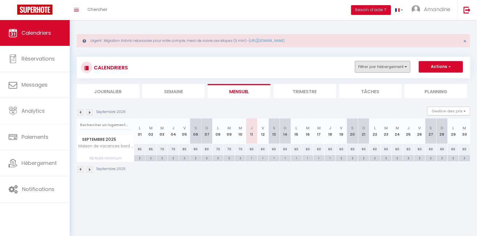
click at [399, 64] on button "Filtrer par hébergement" at bounding box center [382, 66] width 55 height 11
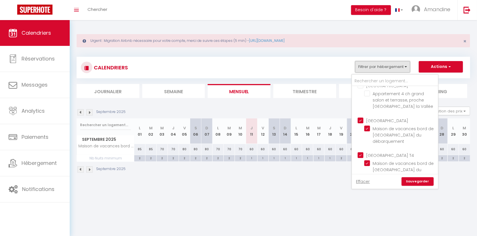
scroll to position [240, 0]
click at [361, 120] on input "[GEOGRAPHIC_DATA]" at bounding box center [400, 123] width 86 height 6
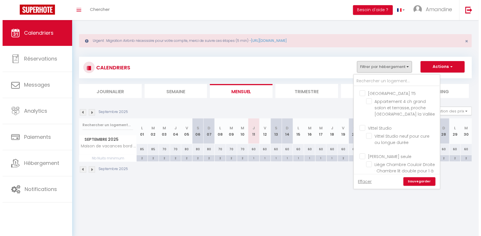
scroll to position [342, 0]
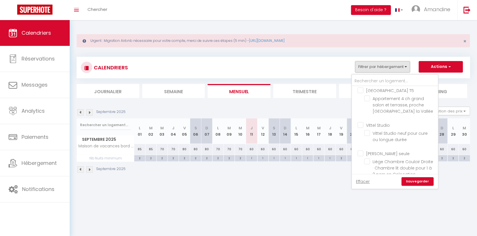
click at [361, 122] on input "Vittel Studio" at bounding box center [400, 125] width 86 height 6
click at [424, 184] on link "Sauvegarder" at bounding box center [417, 181] width 32 height 9
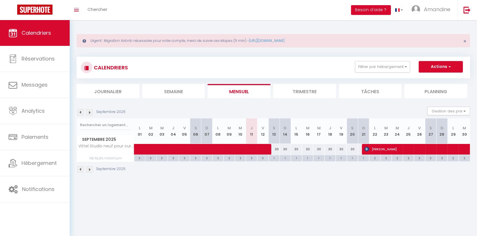
click at [89, 111] on img at bounding box center [89, 112] width 6 height 6
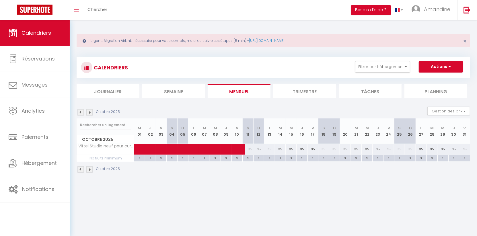
click at [90, 111] on img at bounding box center [89, 112] width 6 height 6
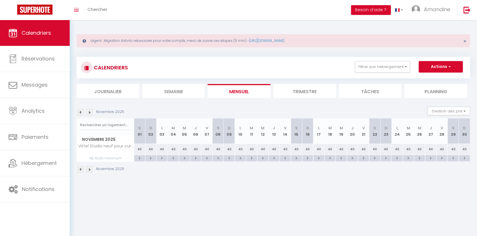
click at [238, 89] on li "Mensuel" at bounding box center [238, 91] width 63 height 14
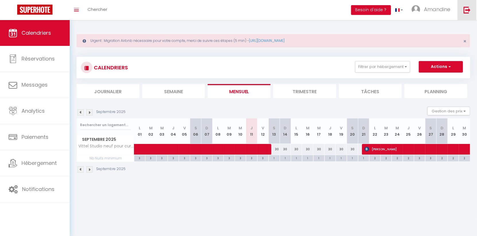
click at [467, 14] on link at bounding box center [466, 10] width 19 height 20
